Goal: Check status: Check status

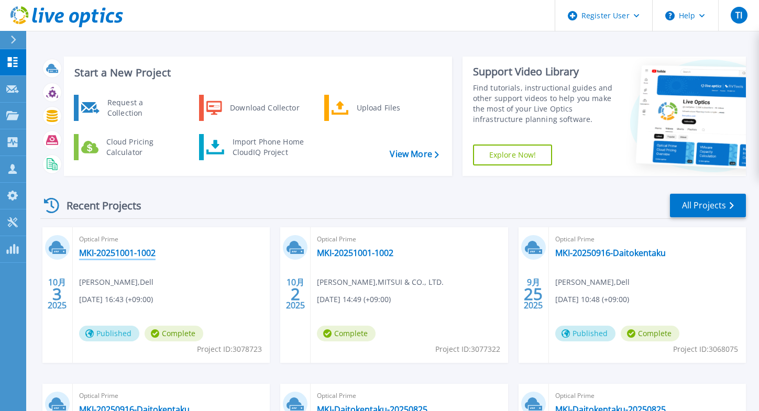
click at [126, 254] on link "MKI-20251001-1002" at bounding box center [117, 253] width 76 height 10
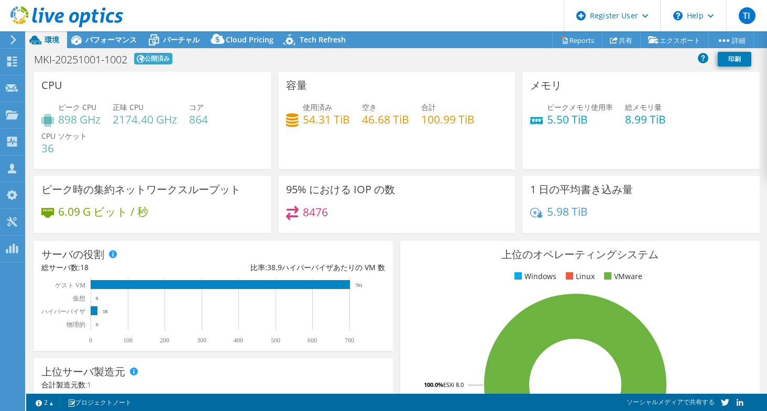
select select "USD"
